Goal: Task Accomplishment & Management: Complete application form

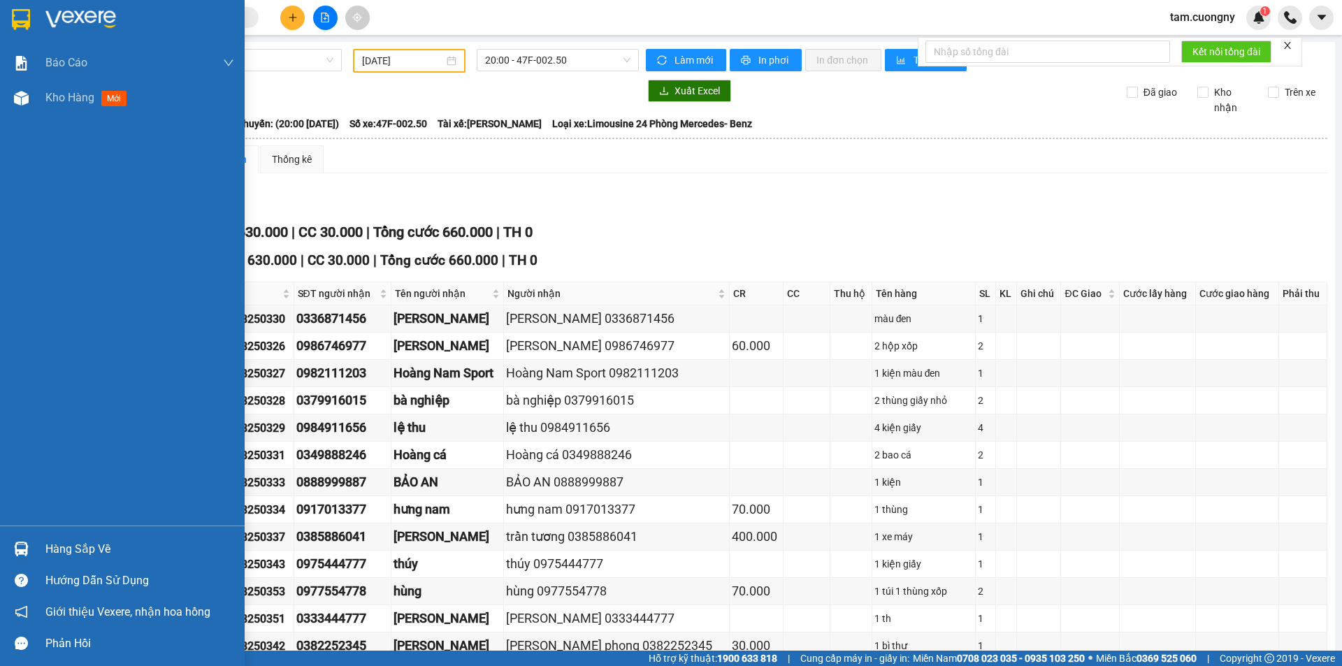
click at [22, 29] on img at bounding box center [21, 19] width 18 height 21
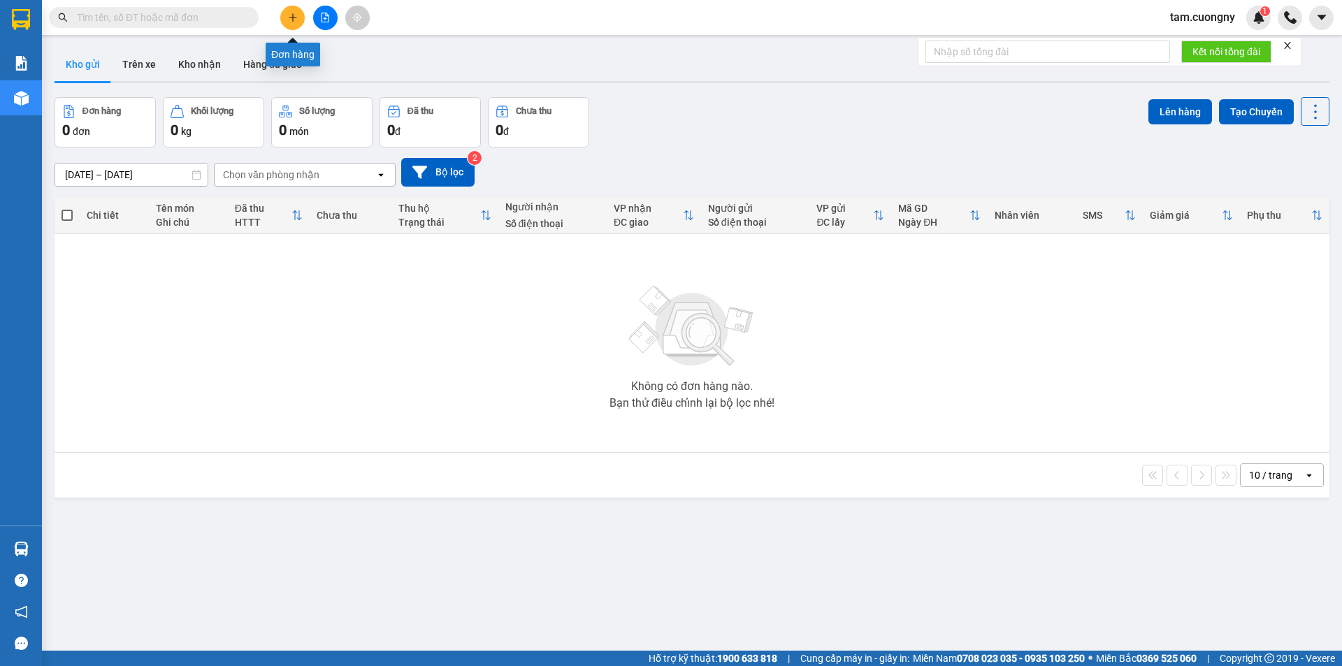
click at [292, 17] on icon "plus" at bounding box center [293, 17] width 8 height 1
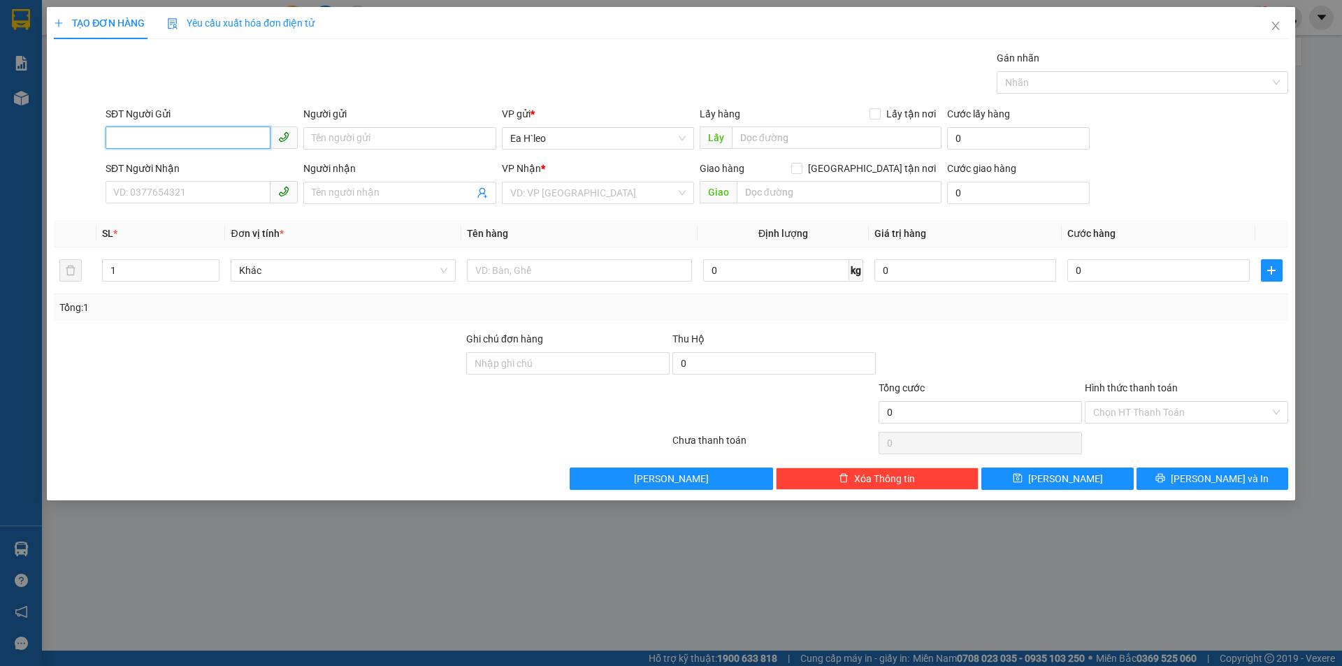
paste input "0866001128"
type input "0866001128"
click at [152, 168] on div "0866001128" at bounding box center [201, 166] width 175 height 15
type input "[GEOGRAPHIC_DATA]"
type input "0365591440"
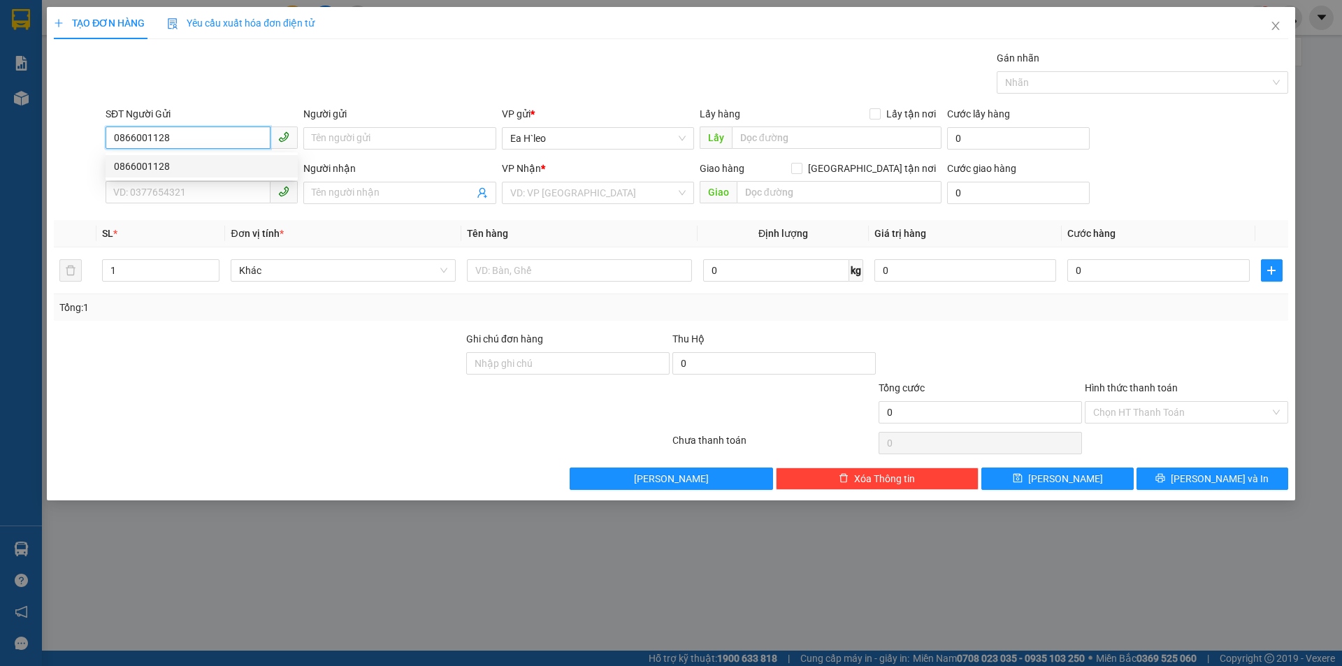
type input "Huy"
type input "0866001128"
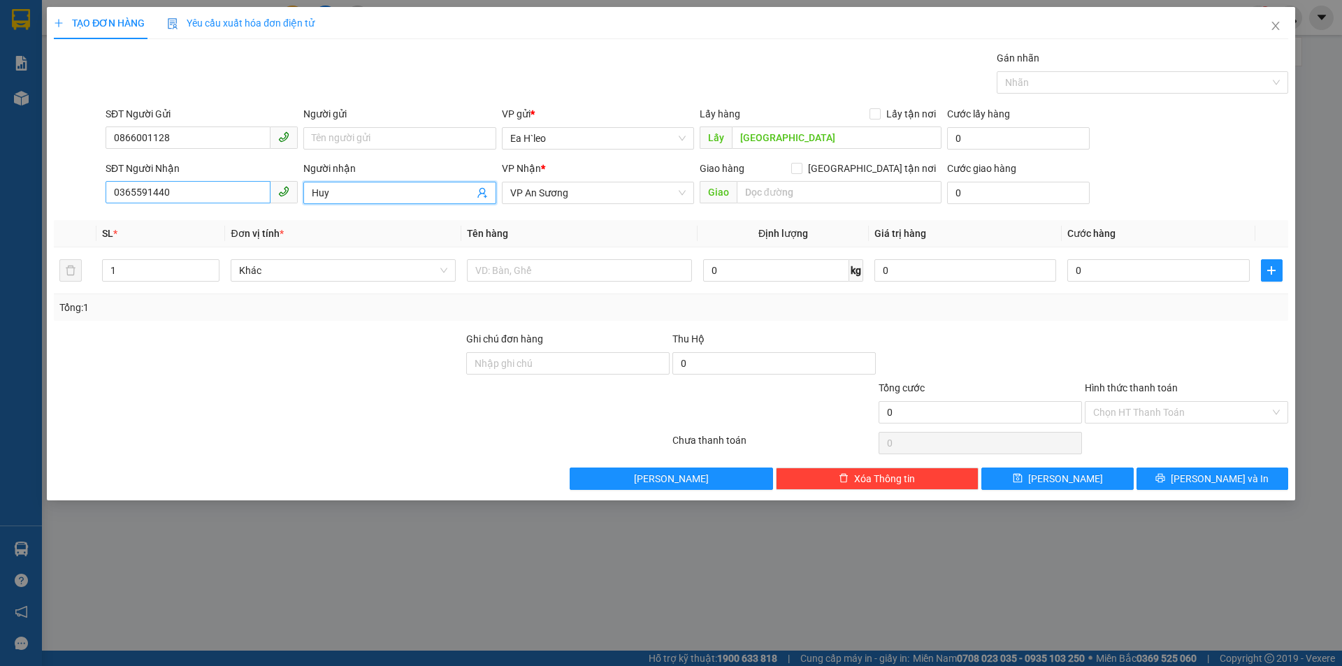
drag, startPoint x: 364, startPoint y: 199, endPoint x: 120, endPoint y: 198, distance: 244.0
click at [120, 198] on div "SĐT Người Nhận 0365591440 Người nhận [PERSON_NAME] VP Nhận * VP An Sương Giao h…" at bounding box center [697, 185] width 1188 height 49
drag, startPoint x: 186, startPoint y: 189, endPoint x: 14, endPoint y: 187, distance: 172.0
click at [15, 187] on div "TẠO ĐƠN HÀNG Yêu cầu xuất hóa đơn điện tử Transit Pickup Surcharge Ids Transit …" at bounding box center [671, 333] width 1342 height 666
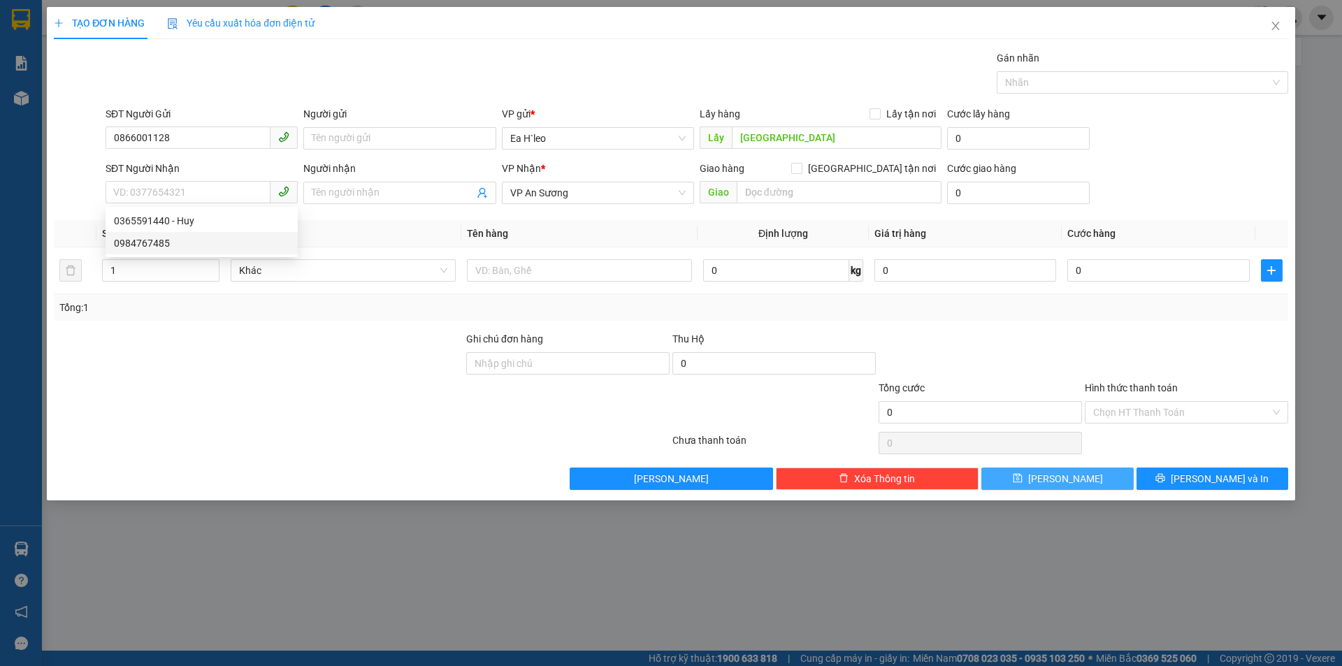
click at [1026, 480] on button "[PERSON_NAME]" at bounding box center [1057, 479] width 152 height 22
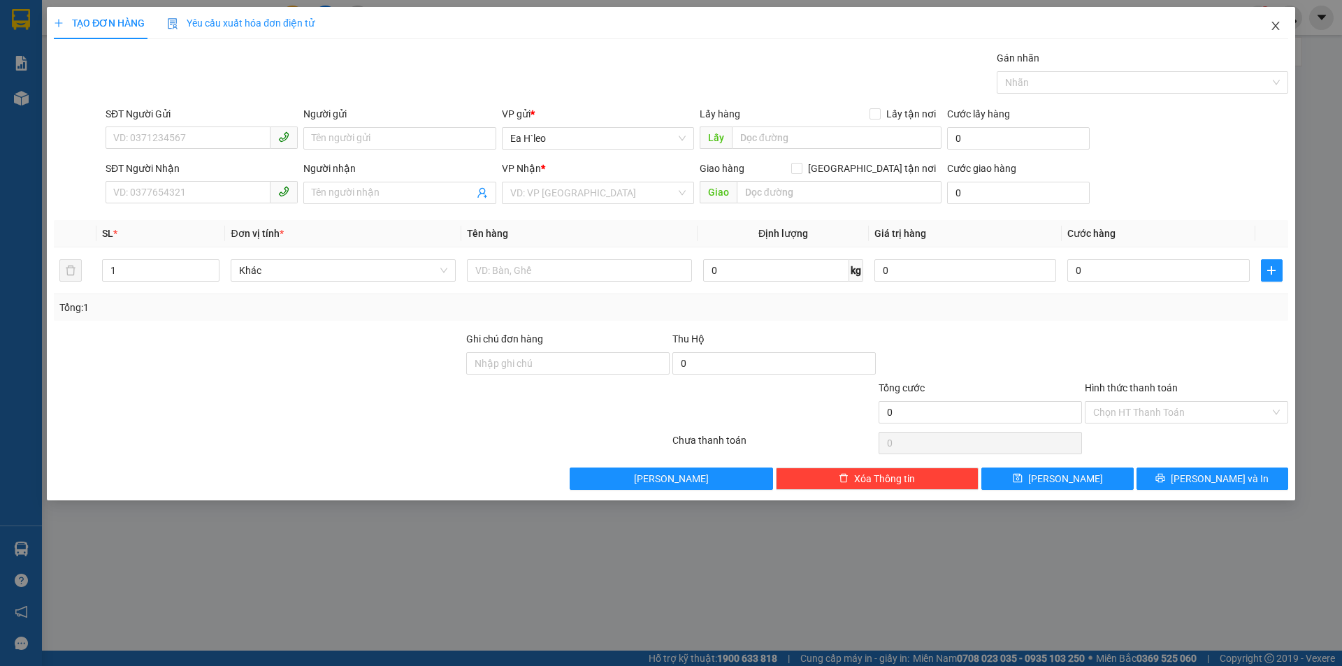
drag, startPoint x: 1272, startPoint y: 27, endPoint x: 1179, endPoint y: 59, distance: 99.0
click at [1272, 26] on icon "close" at bounding box center [1275, 25] width 11 height 11
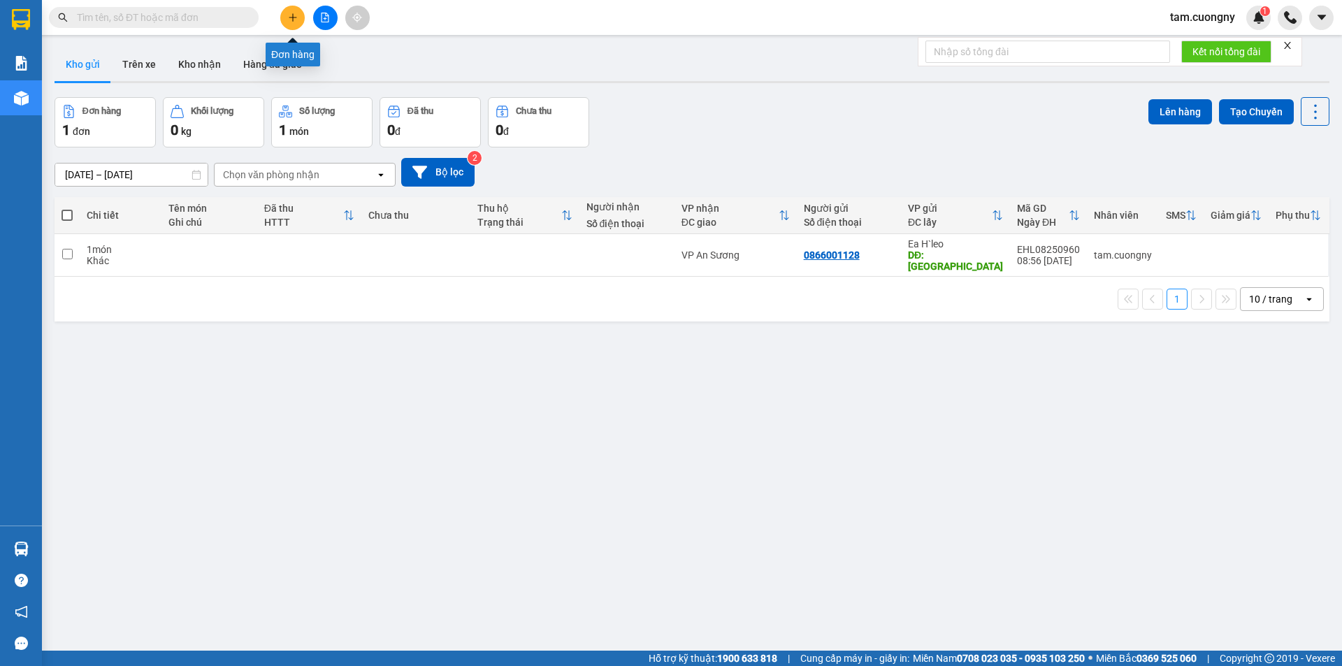
click at [296, 13] on icon "plus" at bounding box center [293, 18] width 10 height 10
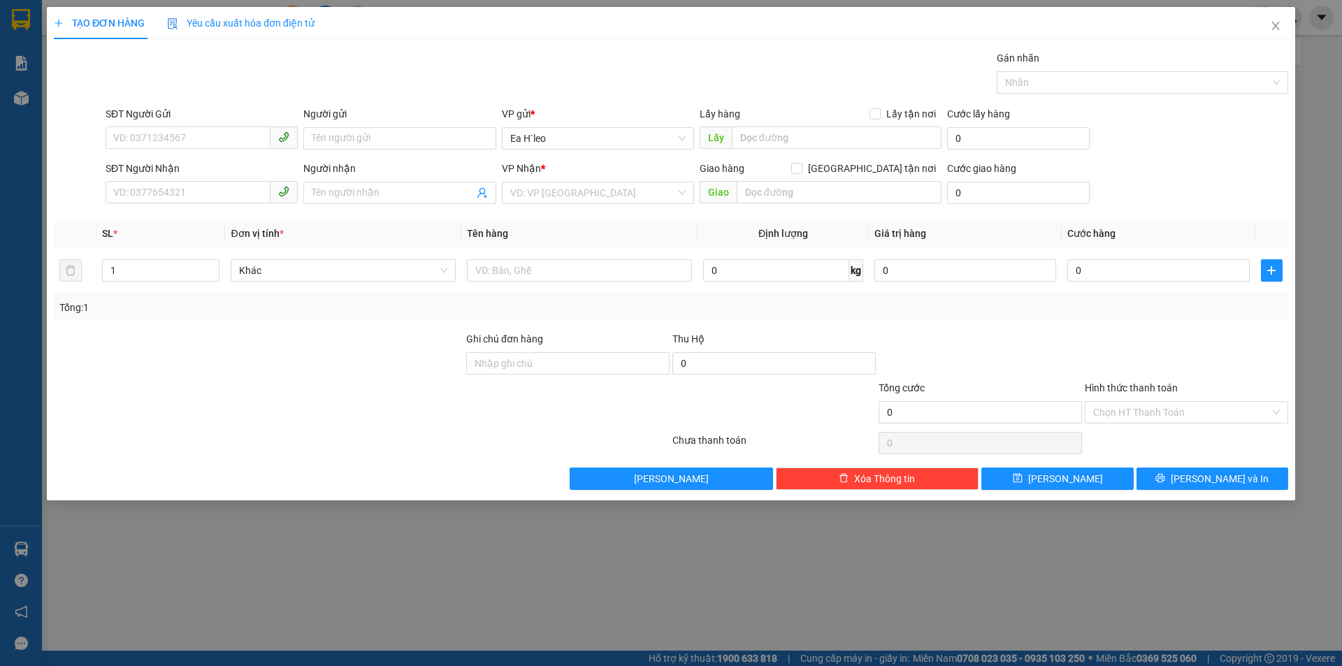
click at [155, 151] on div "SĐT Người Gửi VD: 0371234567" at bounding box center [202, 130] width 192 height 49
click at [164, 143] on input "SĐT Người Gửi" at bounding box center [188, 138] width 165 height 22
type input "0973838930"
click at [220, 196] on input "SĐT Người Nhận" at bounding box center [188, 192] width 165 height 22
type input "0932726810"
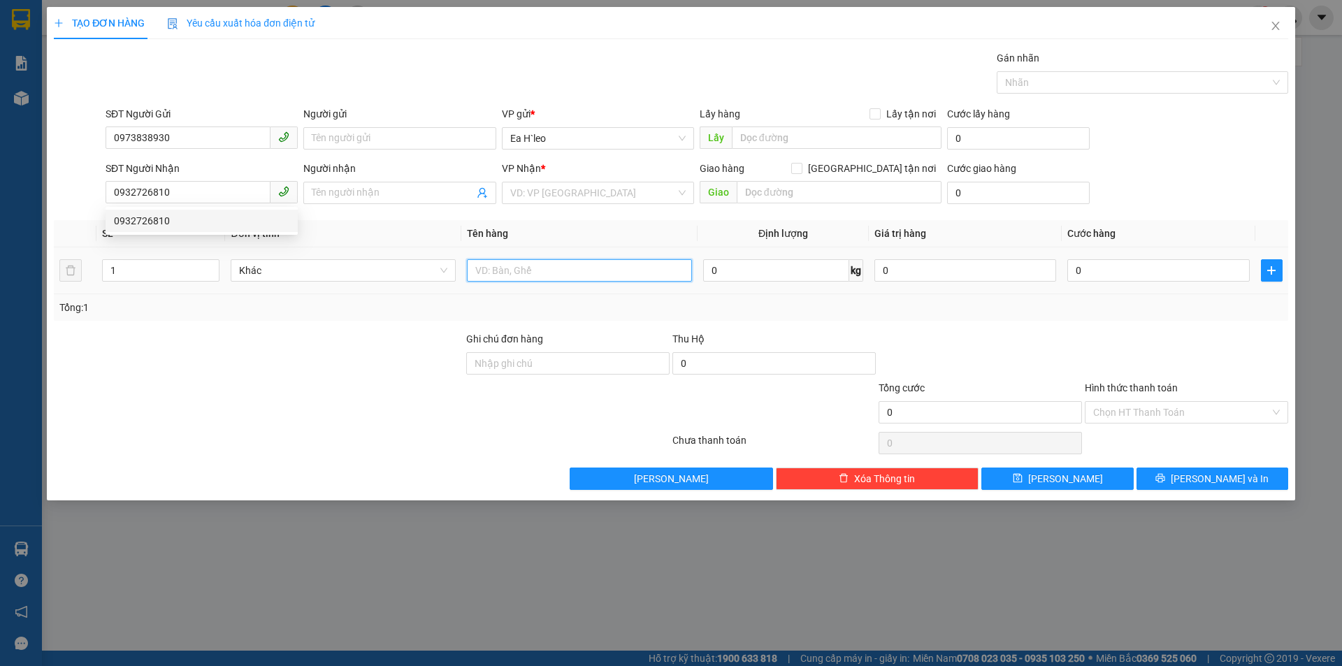
click at [535, 278] on input "text" at bounding box center [579, 270] width 225 height 22
type input "ship tận nơi"
click at [545, 194] on input "search" at bounding box center [593, 192] width 166 height 21
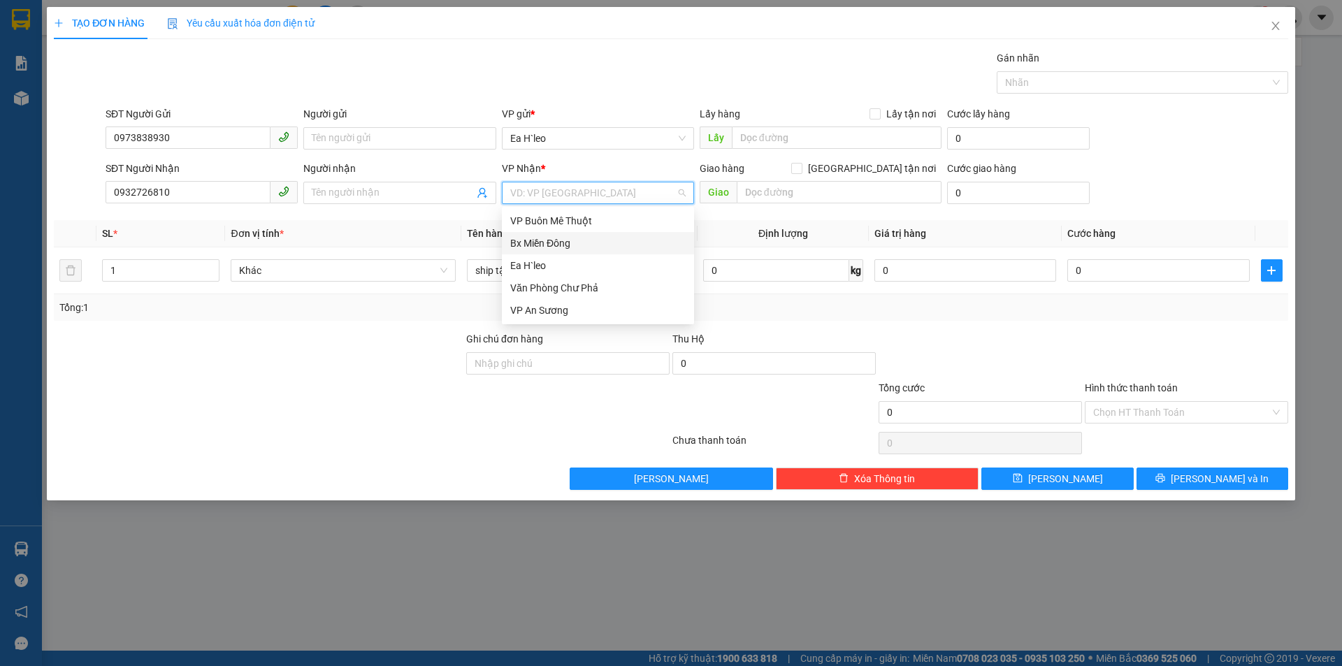
drag, startPoint x: 561, startPoint y: 243, endPoint x: 726, endPoint y: 173, distance: 178.5
click at [562, 243] on div "Bx Miền Đông" at bounding box center [597, 243] width 175 height 15
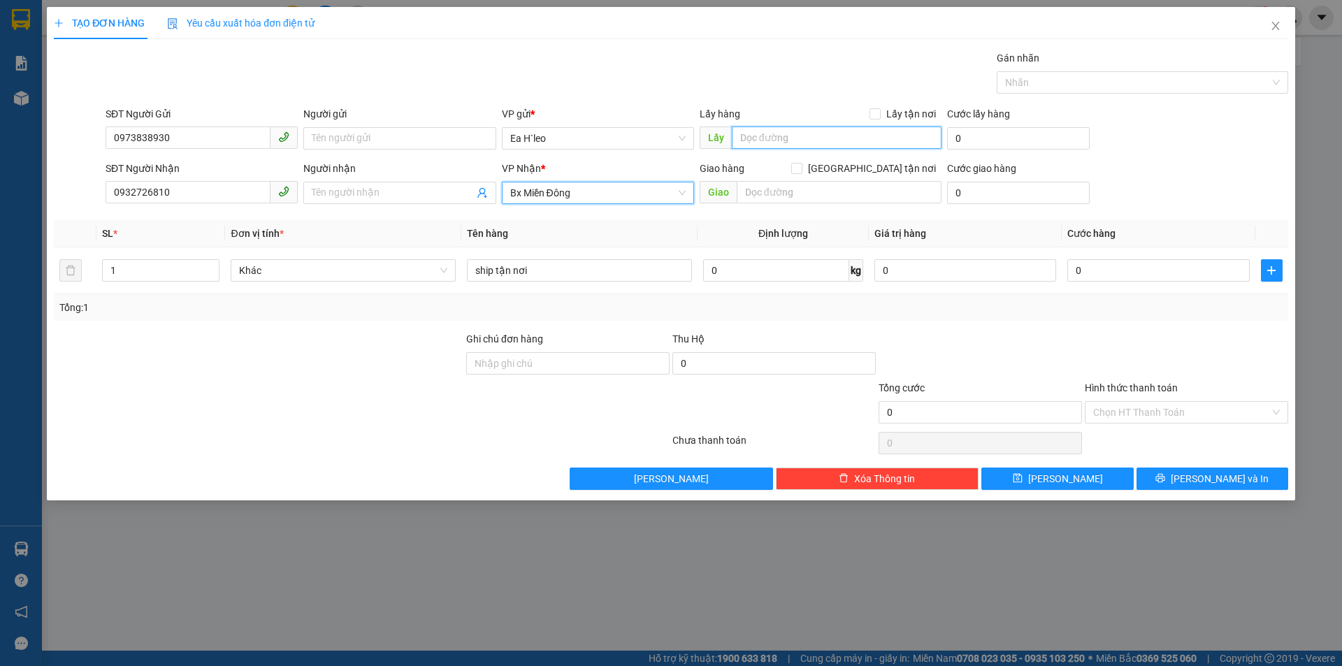
click at [779, 143] on input "text" at bounding box center [837, 138] width 210 height 22
click at [772, 141] on input "Cầu kr ôngbuk" at bounding box center [837, 138] width 210 height 22
type input "Cầu krôngbuk"
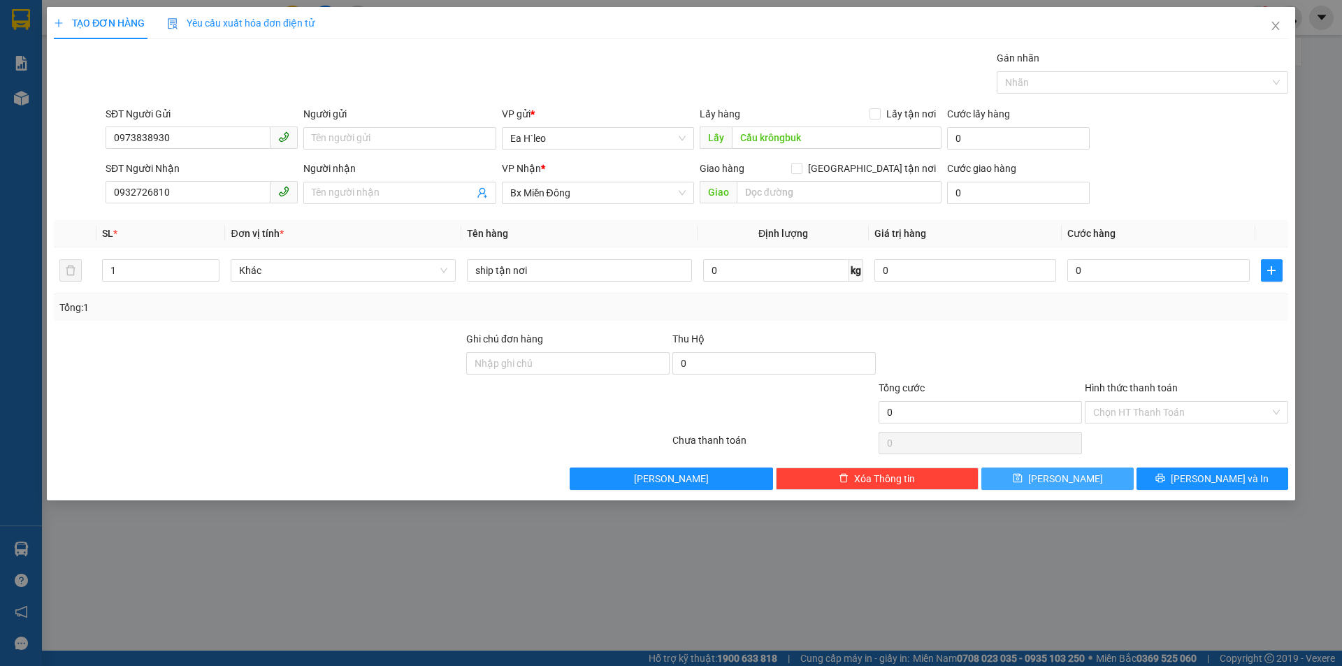
click at [1079, 482] on button "[PERSON_NAME]" at bounding box center [1057, 479] width 152 height 22
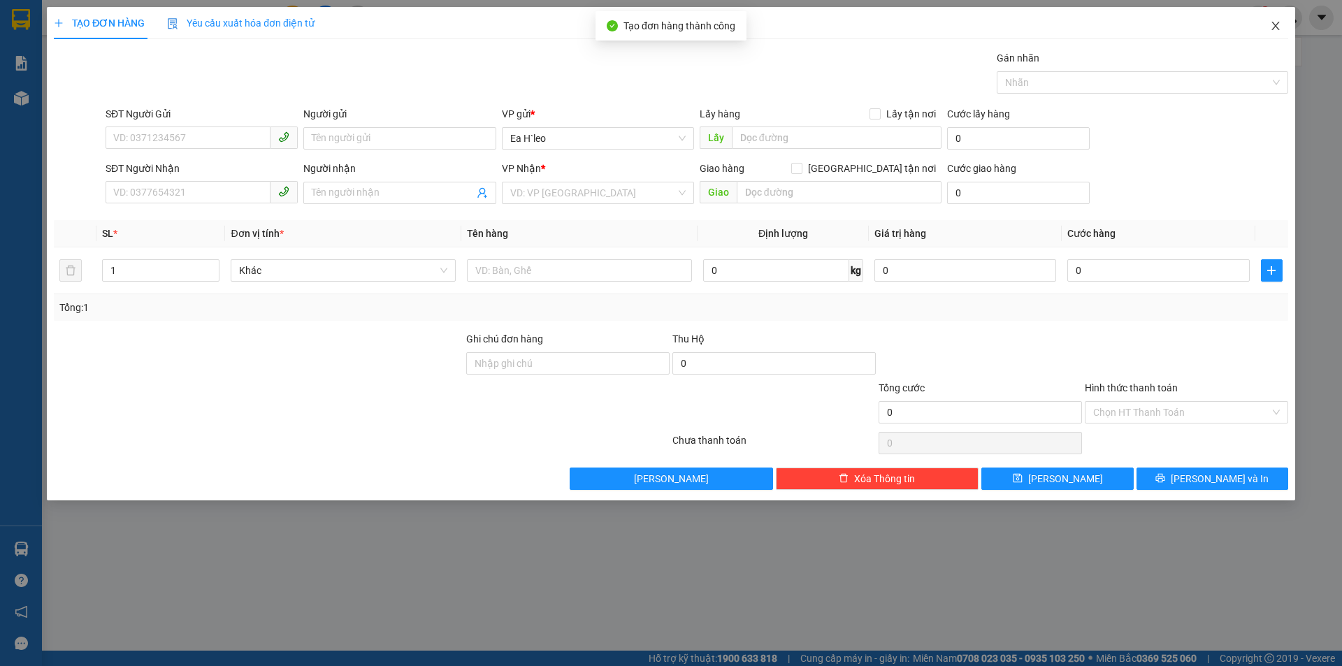
click at [1272, 24] on icon "close" at bounding box center [1275, 25] width 11 height 11
